Goal: Use online tool/utility: Utilize a website feature to perform a specific function

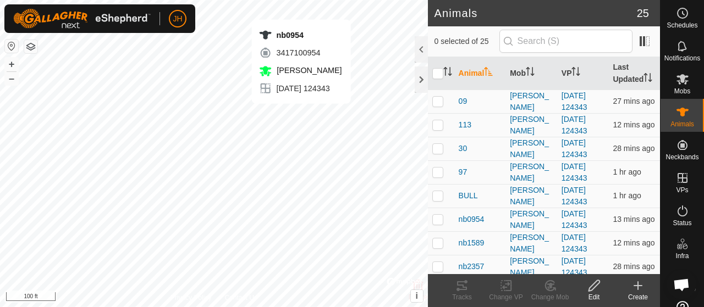
checkbox input "true"
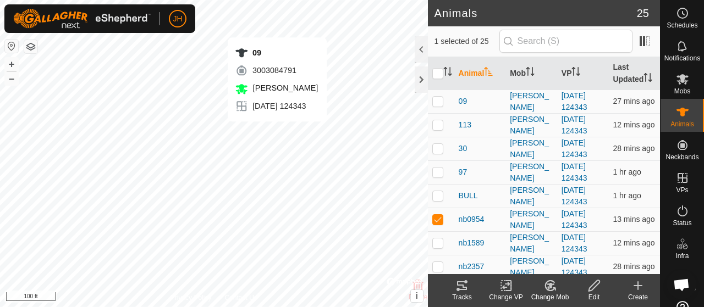
checkbox input "true"
checkbox input "false"
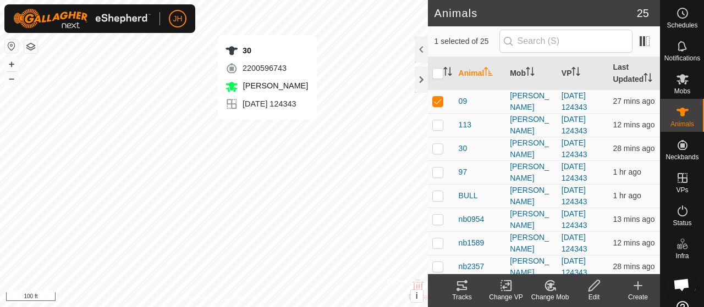
checkbox input "false"
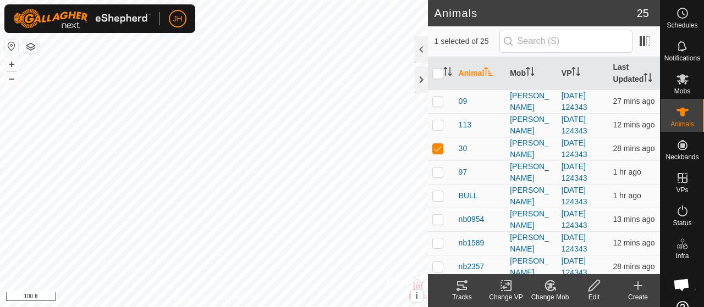
click at [468, 288] on tracks-svg-icon at bounding box center [462, 285] width 44 height 13
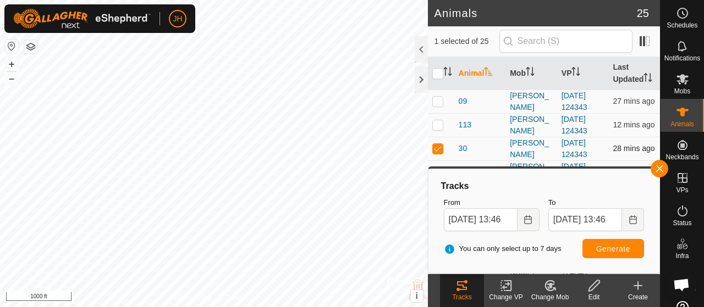
click at [437, 153] on p-checkbox at bounding box center [437, 148] width 11 height 9
checkbox input "false"
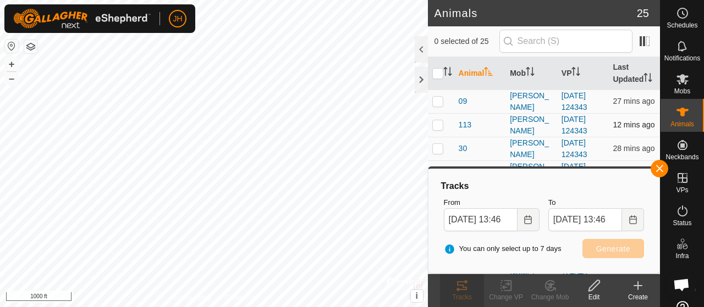
click at [440, 129] on p-checkbox at bounding box center [437, 124] width 11 height 9
checkbox input "true"
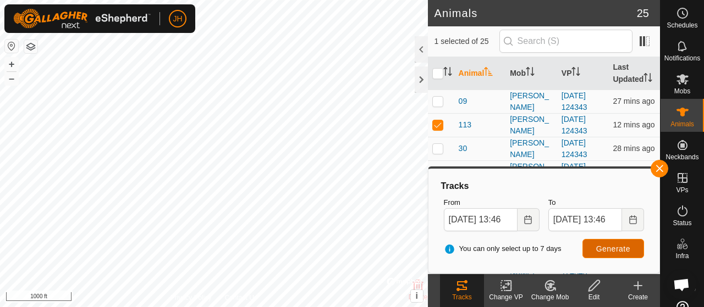
click at [624, 246] on span "Generate" at bounding box center [613, 249] width 34 height 9
click at [438, 153] on p-checkbox at bounding box center [437, 148] width 11 height 9
checkbox input "true"
click at [435, 129] on p-checkbox at bounding box center [437, 124] width 11 height 9
checkbox input "false"
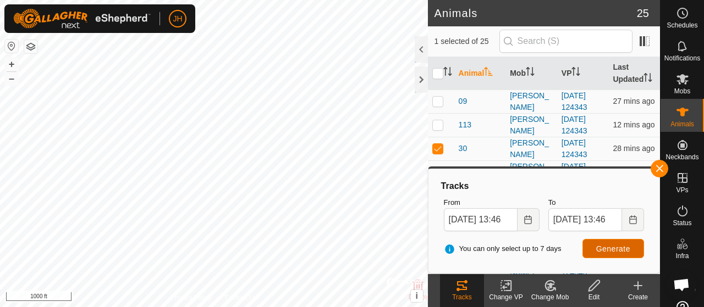
click at [620, 247] on span "Generate" at bounding box center [613, 249] width 34 height 9
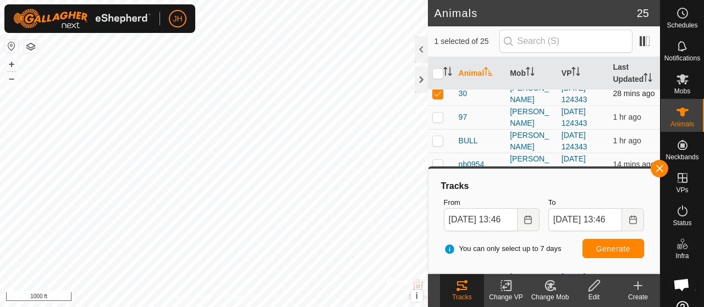
click at [439, 98] on p-checkbox at bounding box center [437, 93] width 11 height 9
checkbox input "false"
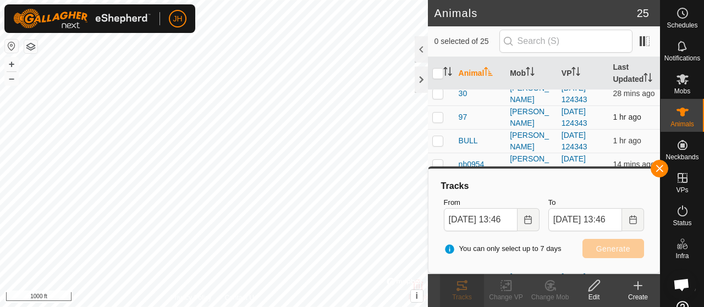
click at [439, 122] on p-checkbox at bounding box center [437, 117] width 11 height 9
checkbox input "true"
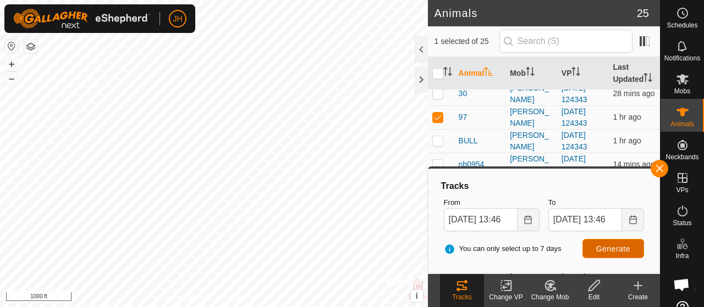
click at [603, 251] on span "Generate" at bounding box center [613, 249] width 34 height 9
